Goal: Transaction & Acquisition: Purchase product/service

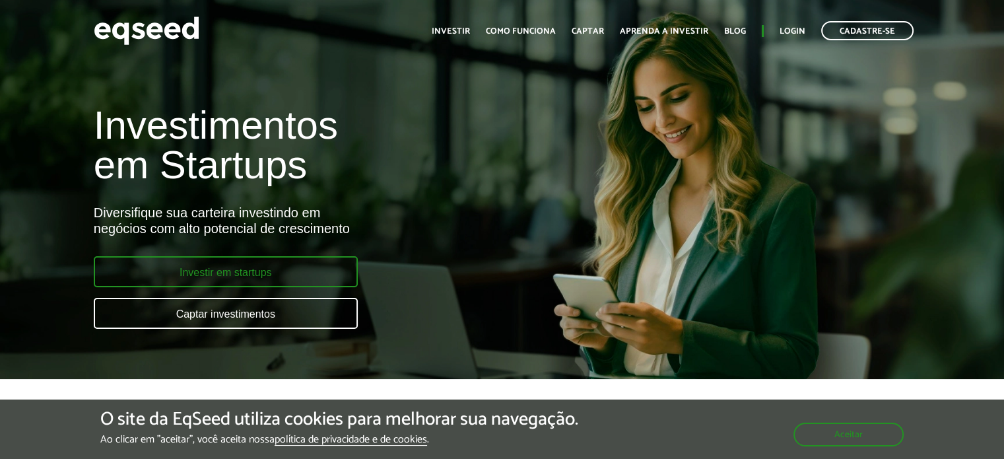
click at [187, 276] on link "Investir em startups" at bounding box center [226, 271] width 264 height 31
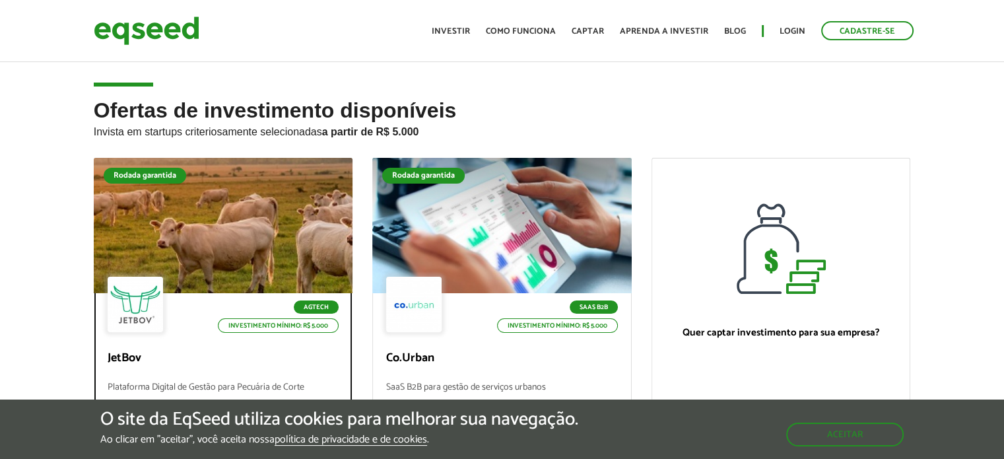
click at [156, 208] on div at bounding box center [222, 226] width 311 height 162
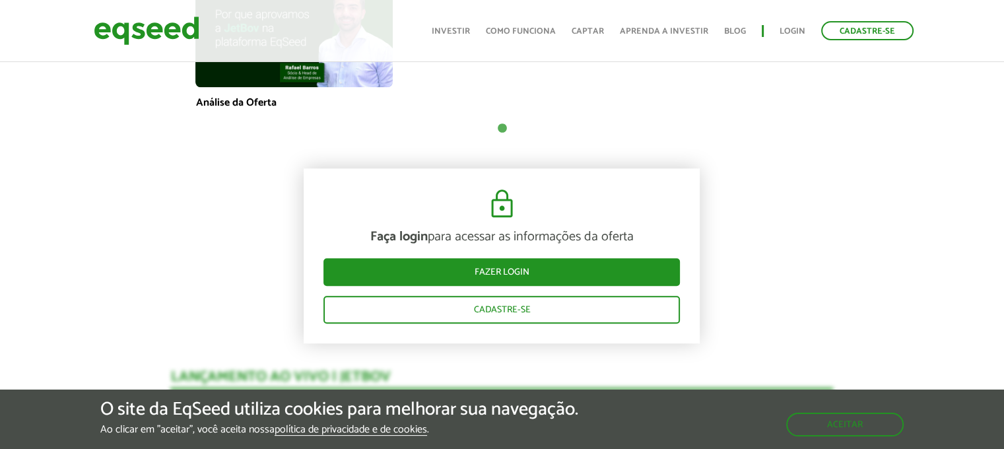
scroll to position [1064, 0]
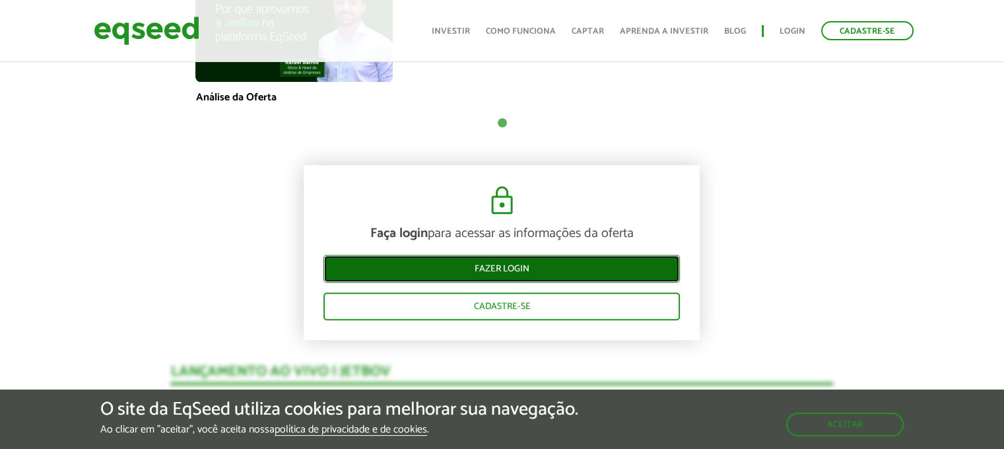
click at [502, 259] on link "Fazer login" at bounding box center [501, 269] width 356 height 28
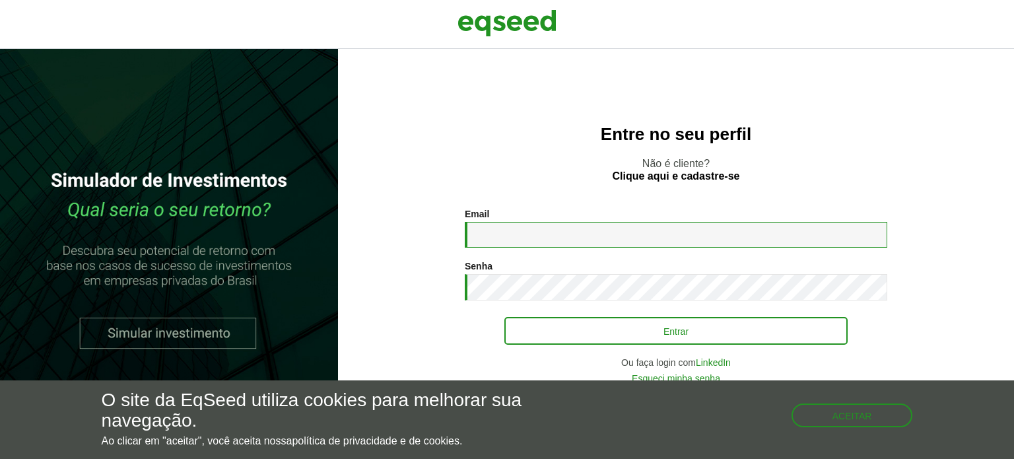
type input "**********"
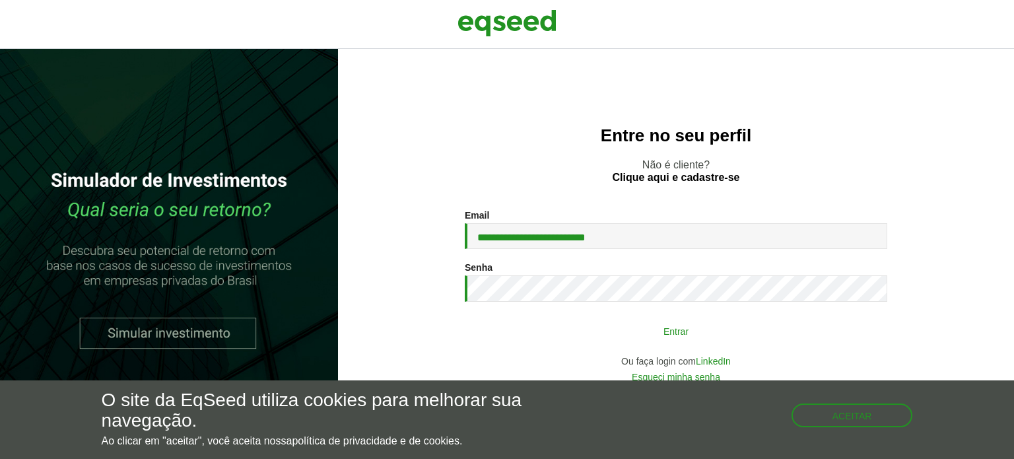
click at [620, 337] on button "Entrar" at bounding box center [675, 330] width 343 height 25
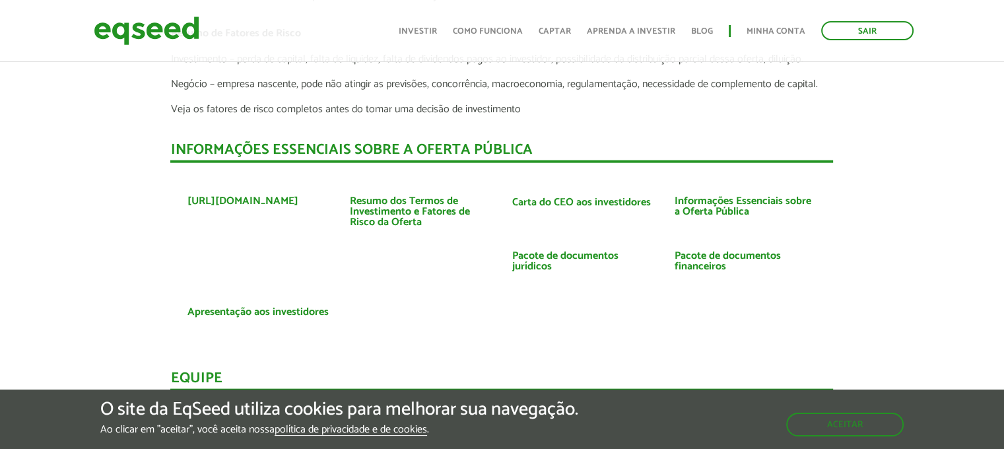
scroll to position [2972, 0]
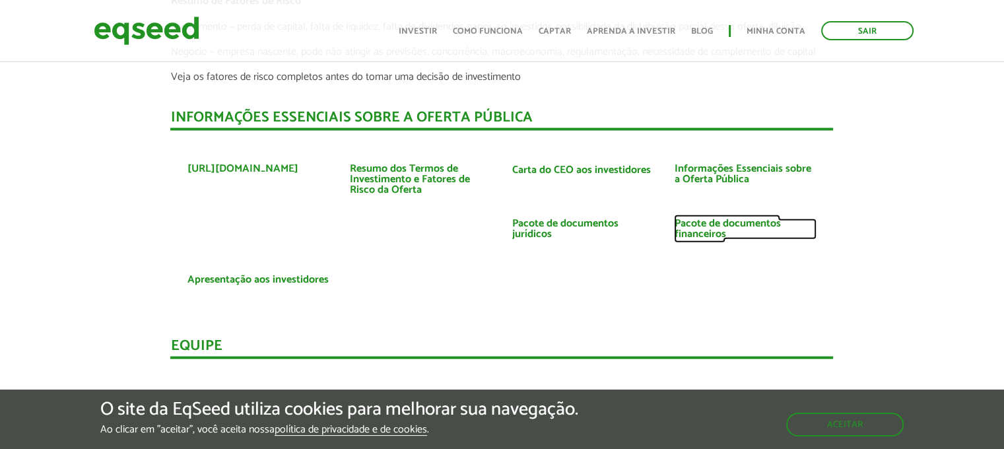
click at [694, 220] on link "Pacote de documentos financeiros" at bounding box center [745, 228] width 143 height 21
